Goal: Check status: Check status

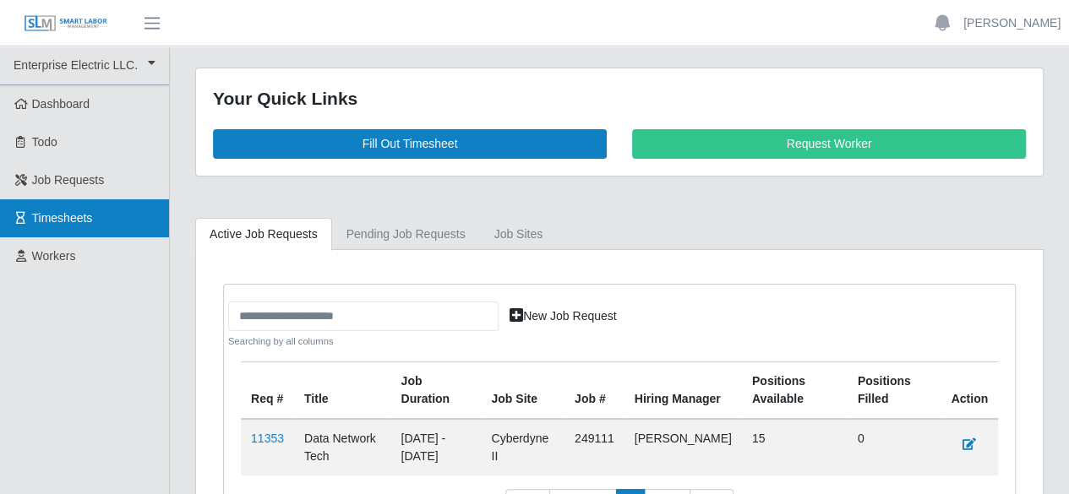
click at [69, 220] on span "Timesheets" at bounding box center [62, 218] width 61 height 14
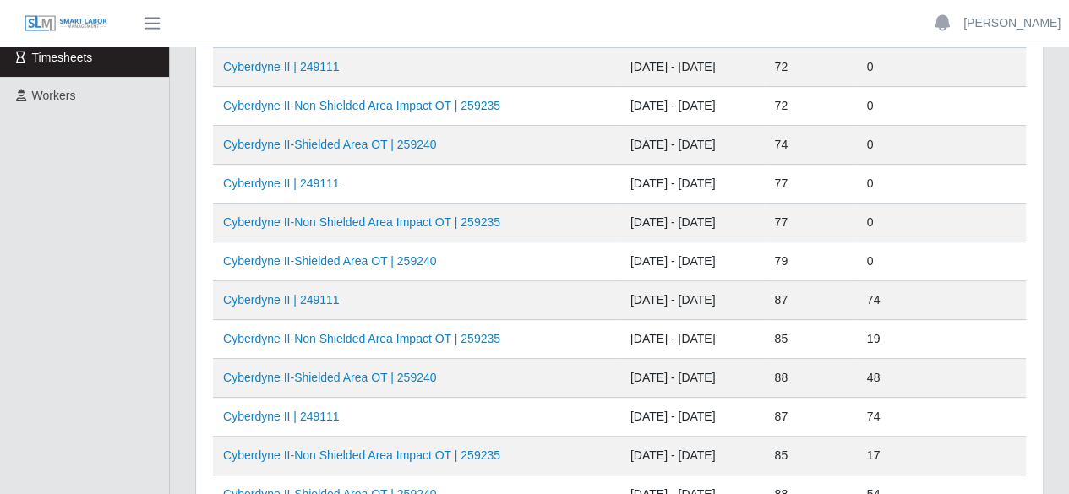
scroll to position [169, 0]
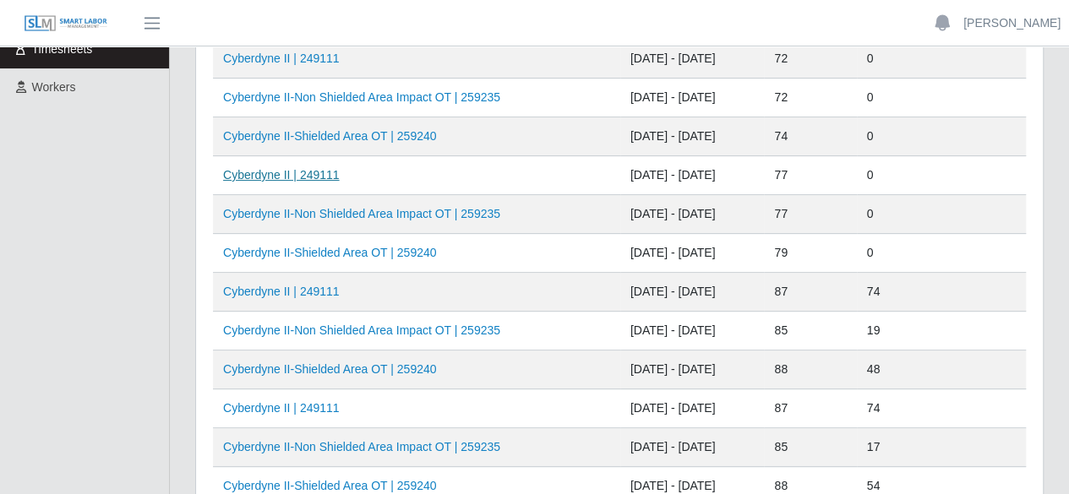
click at [306, 170] on link "Cyberdyne II | 249111" at bounding box center [281, 175] width 117 height 14
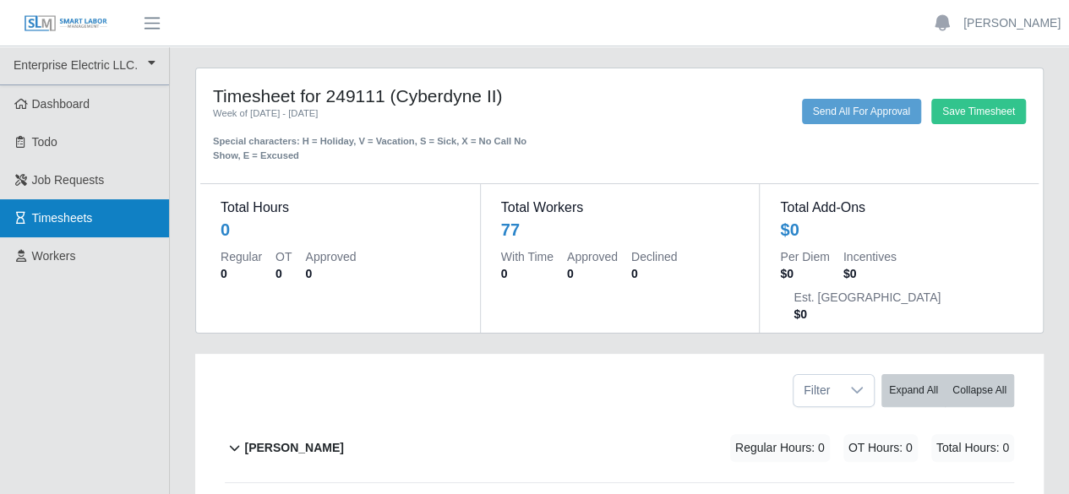
click at [79, 220] on span "Timesheets" at bounding box center [62, 218] width 61 height 14
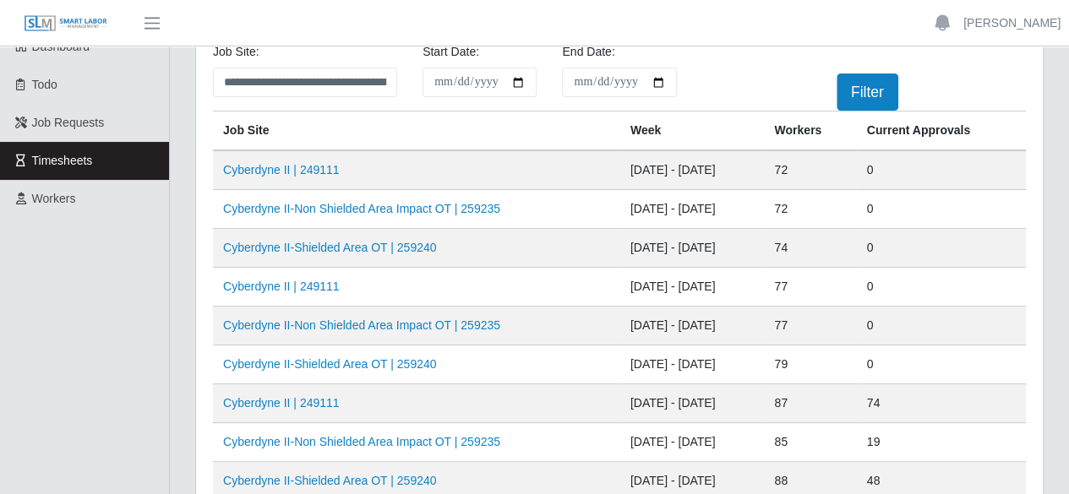
scroll to position [84, 0]
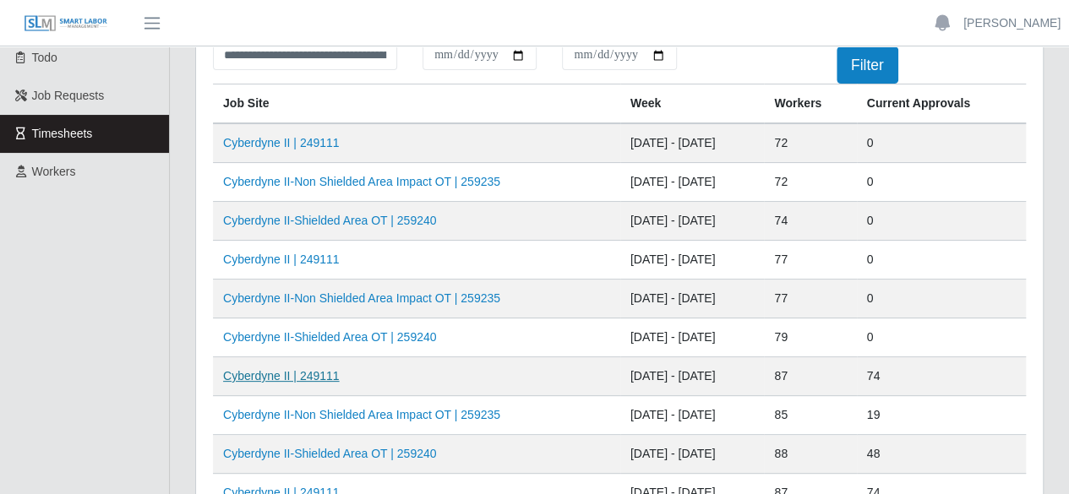
click at [295, 374] on link "Cyberdyne II | 249111" at bounding box center [281, 376] width 117 height 14
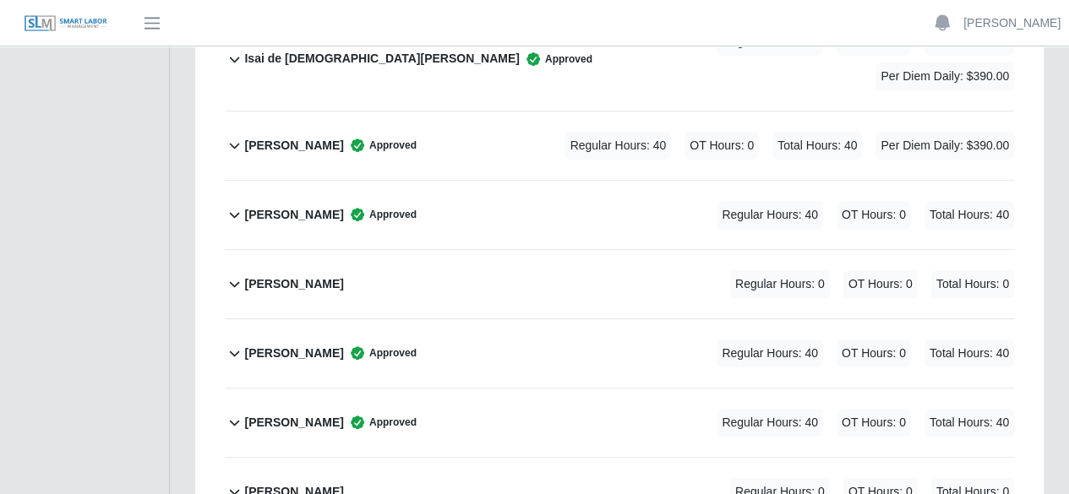
scroll to position [3549, 0]
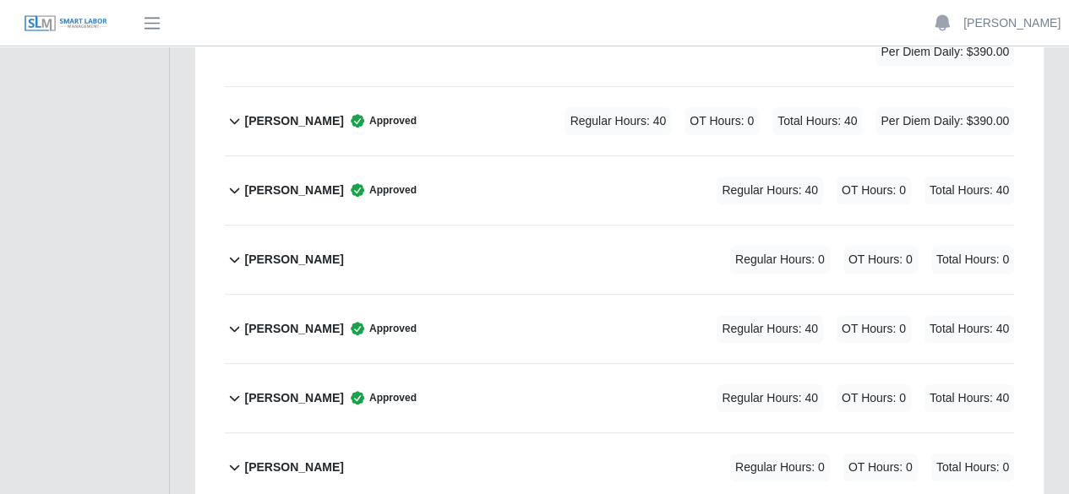
click at [554, 364] on div "[PERSON_NAME] Approved Regular Hours: 40 OT Hours: 0 Total Hours: 40" at bounding box center [629, 398] width 770 height 68
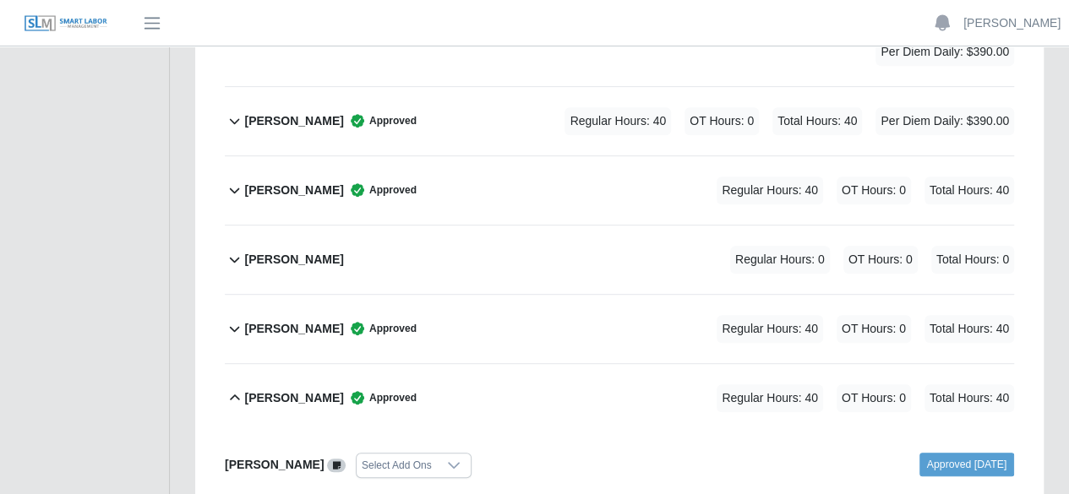
click at [554, 364] on div "[PERSON_NAME] Approved Regular Hours: 40 OT Hours: 0 Total Hours: 40" at bounding box center [629, 398] width 770 height 68
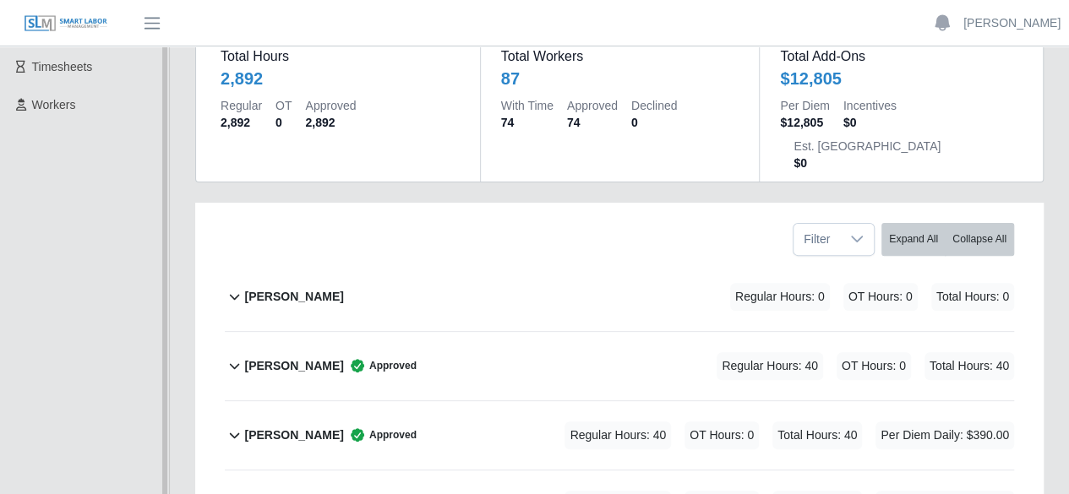
scroll to position [0, 0]
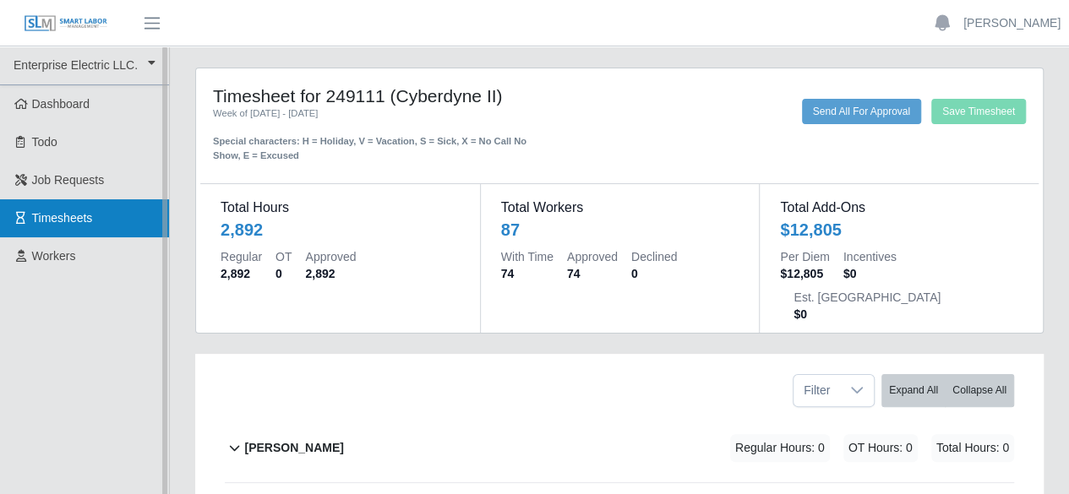
click at [77, 215] on span "Timesheets" at bounding box center [62, 218] width 61 height 14
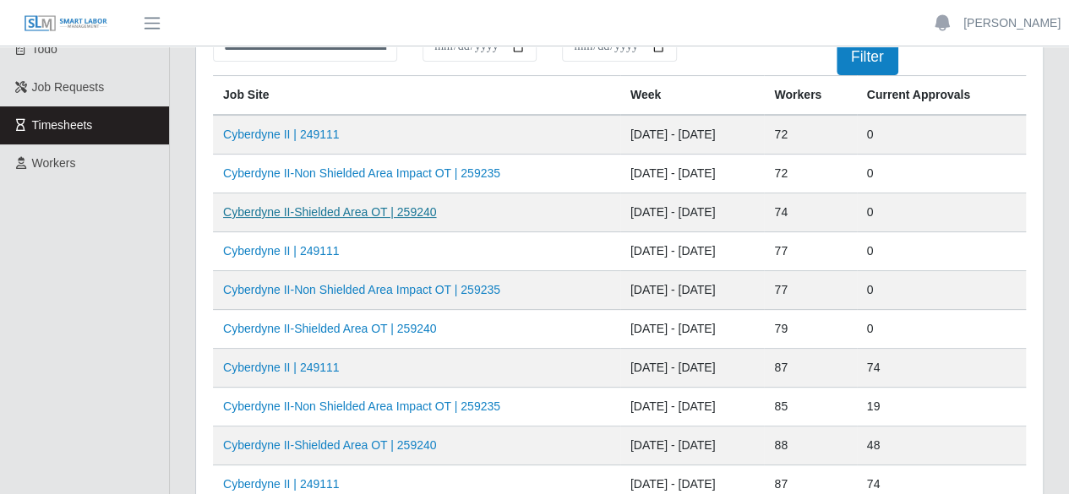
scroll to position [169, 0]
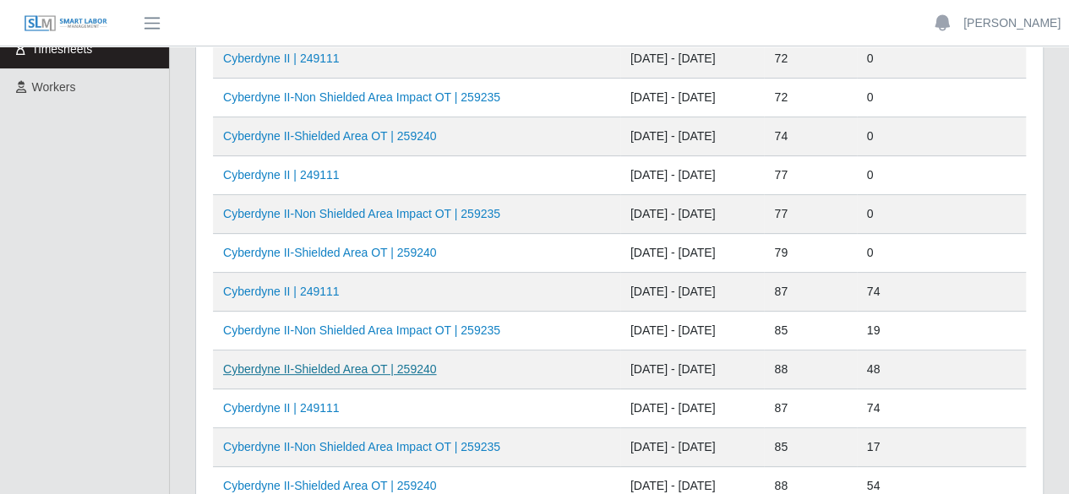
click at [338, 365] on link "Cyberdyne II-Shielded Area OT | 259240" at bounding box center [329, 369] width 213 height 14
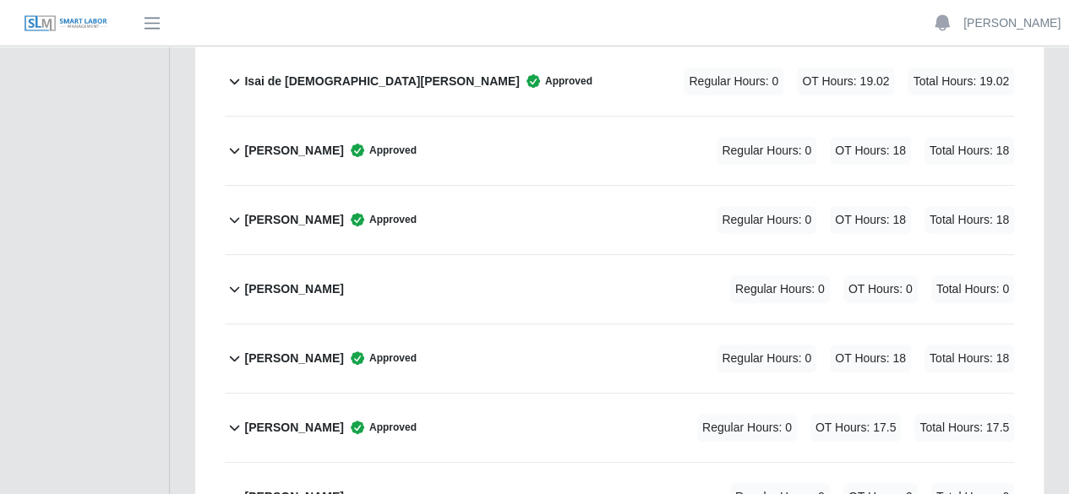
scroll to position [3464, 0]
